Goal: Task Accomplishment & Management: Manage account settings

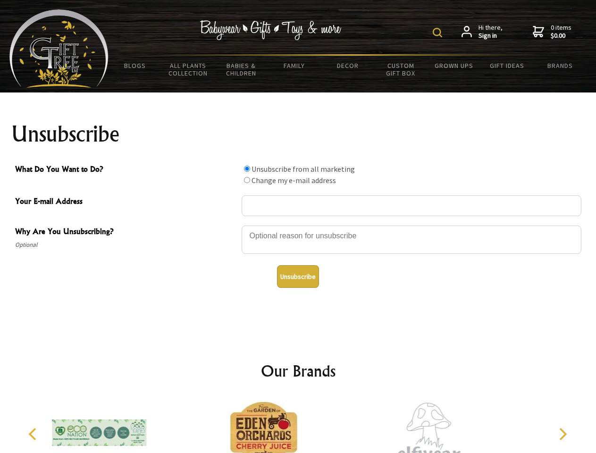
click at [439, 33] on img at bounding box center [437, 32] width 9 height 9
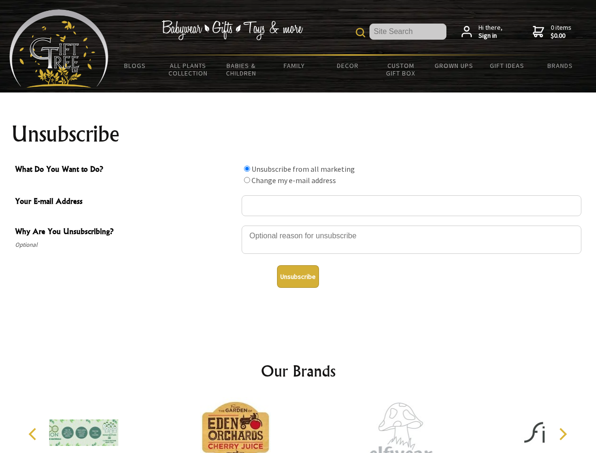
click at [298, 225] on div at bounding box center [412, 241] width 340 height 33
click at [247, 169] on input "What Do You Want to Do?" at bounding box center [247, 169] width 6 height 6
click at [247, 180] on input "What Do You Want to Do?" at bounding box center [247, 180] width 6 height 6
radio input "true"
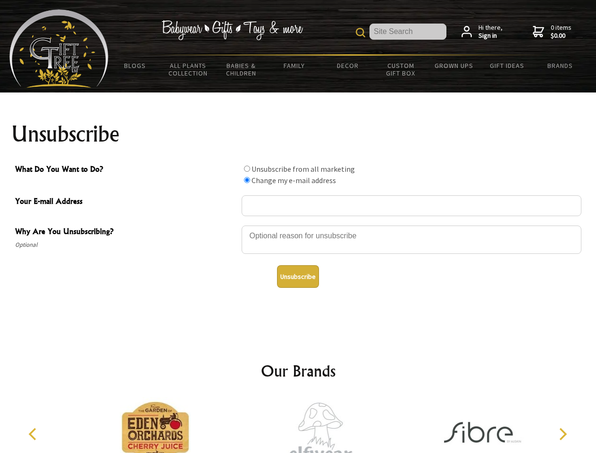
click at [298, 277] on button "Unsubscribe" at bounding box center [298, 276] width 42 height 23
click at [34, 434] on icon "Previous" at bounding box center [33, 434] width 12 height 12
click at [563, 434] on icon "Next" at bounding box center [562, 434] width 12 height 12
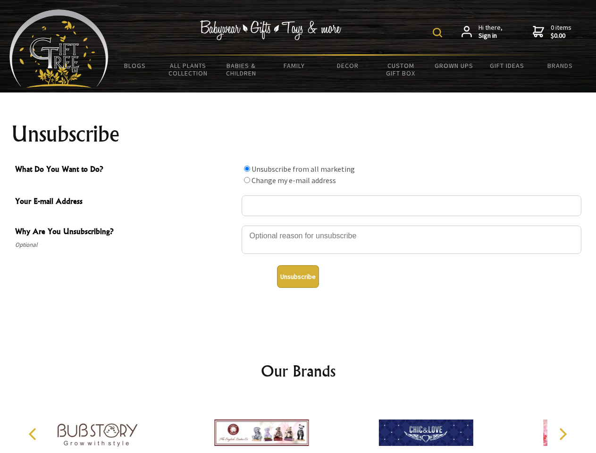
click at [439, 33] on img at bounding box center [437, 32] width 9 height 9
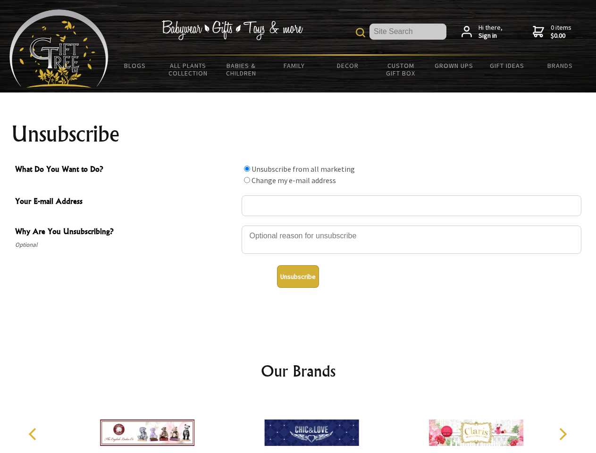
click at [298, 225] on div at bounding box center [412, 241] width 340 height 33
click at [247, 169] on input "What Do You Want to Do?" at bounding box center [247, 169] width 6 height 6
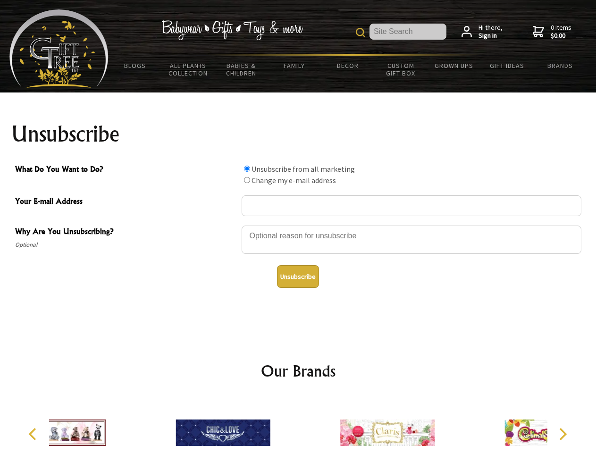
click at [247, 180] on input "What Do You Want to Do?" at bounding box center [247, 180] width 6 height 6
radio input "true"
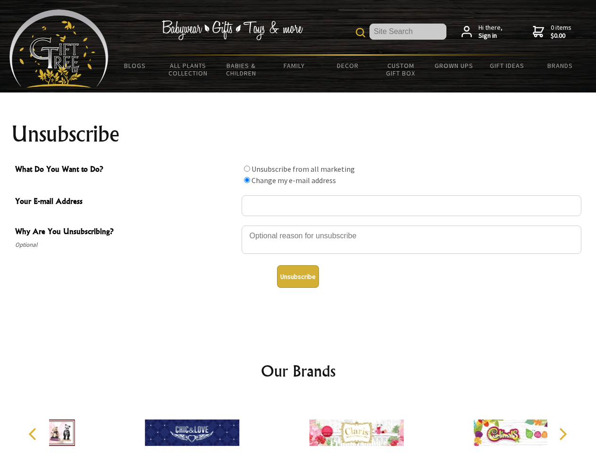
click at [298, 277] on button "Unsubscribe" at bounding box center [298, 276] width 42 height 23
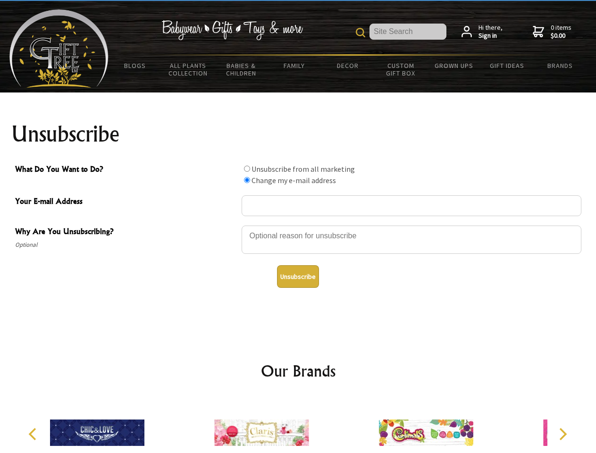
click at [34, 434] on icon "Previous" at bounding box center [33, 434] width 12 height 12
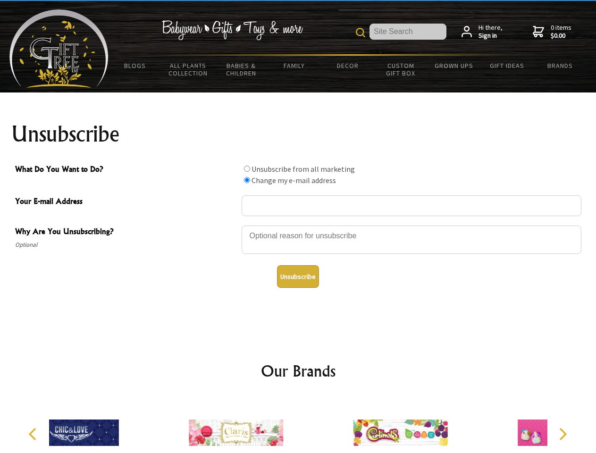
click at [563, 434] on icon "Next" at bounding box center [562, 434] width 12 height 12
